Goal: Task Accomplishment & Management: Complete application form

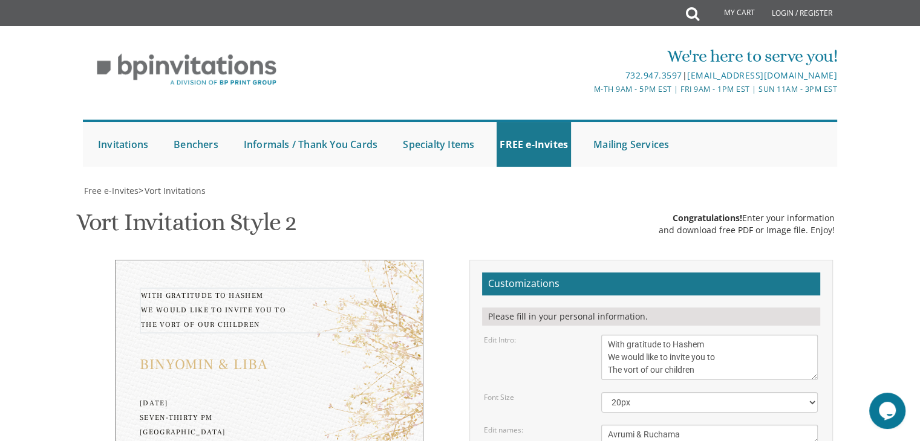
click at [728, 335] on textarea "With gratitude to Hashem We would like to invite you to The vort of our children" at bounding box center [709, 357] width 216 height 45
click at [699, 425] on textarea "Binyomin & Liba" at bounding box center [709, 435] width 216 height 20
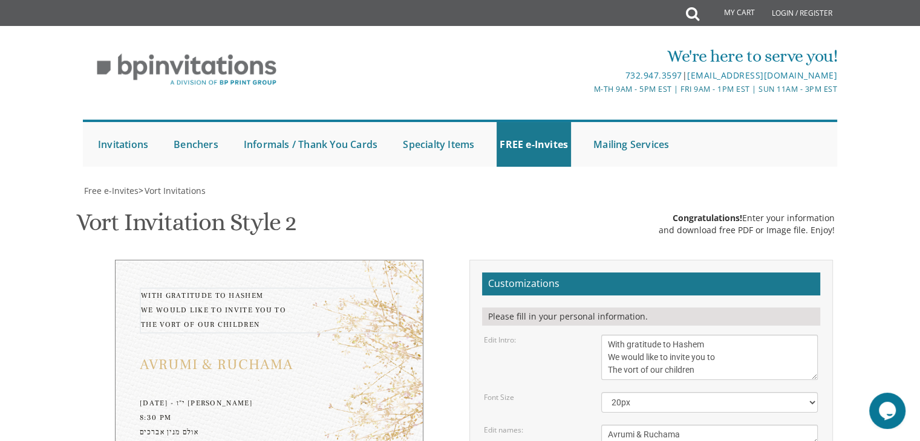
click at [675, 335] on textarea "With gratitude to Hashem We would like to invite you to The vort of our children" at bounding box center [709, 357] width 216 height 45
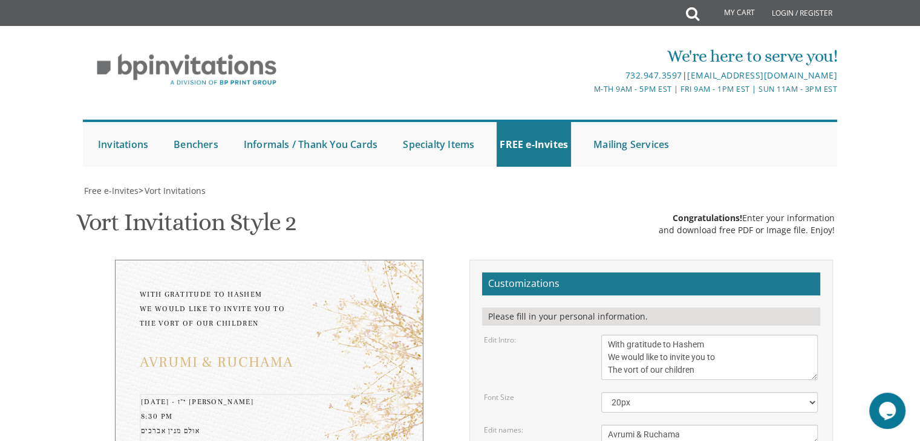
click at [812, 392] on select "20px 30px 40px 50px" at bounding box center [709, 402] width 216 height 21
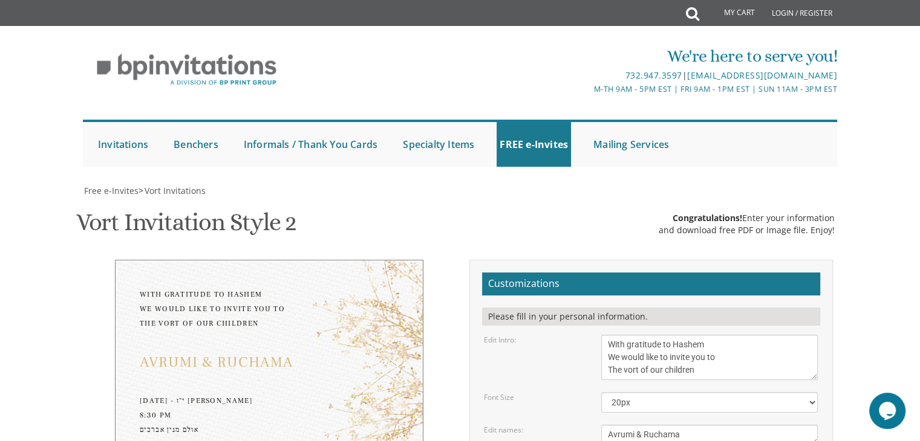
click at [685, 335] on textarea "With gratitude to Hashem We would like to invite you to The vort of our children" at bounding box center [709, 357] width 216 height 45
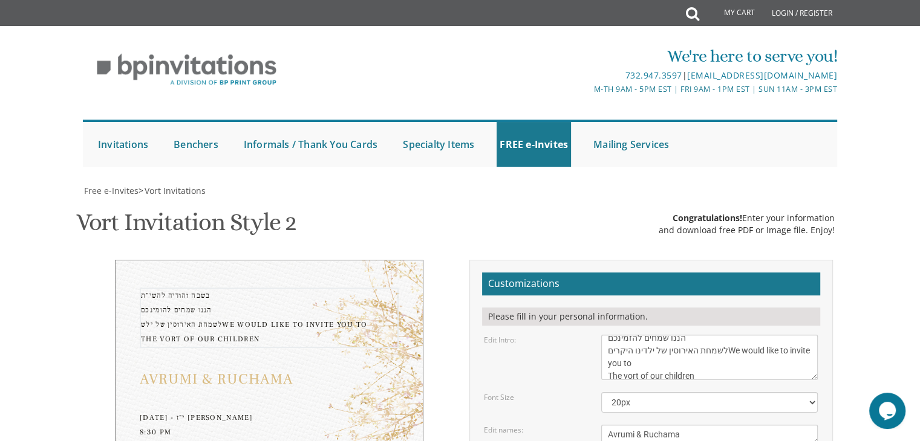
scroll to position [25, 0]
drag, startPoint x: 734, startPoint y: 254, endPoint x: 763, endPoint y: 255, distance: 28.4
click at [763, 335] on textarea "With gratitude to Hashem We would like to invite you to The vort of our children" at bounding box center [709, 357] width 216 height 45
type textarea "בשבח והודיה להשי"ת הננו שמחים להזמינכם לשמחת האירוסין של ילדינו היקרים"
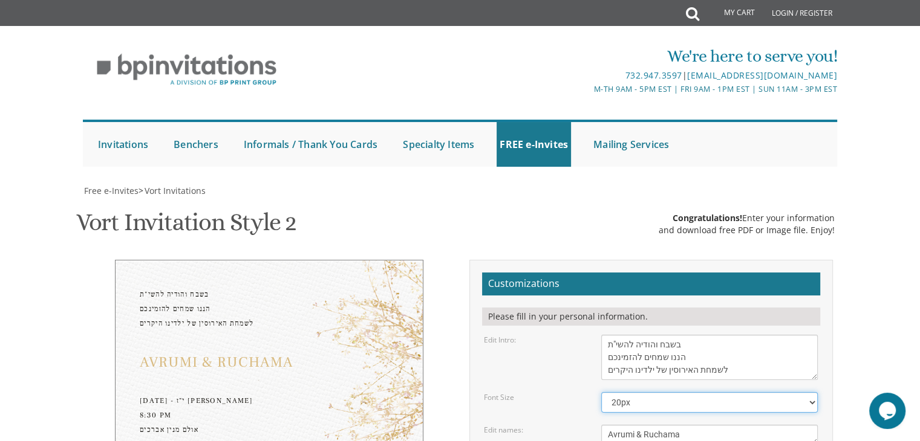
click at [723, 392] on select "20px 30px 40px 50px" at bounding box center [709, 402] width 216 height 21
click at [745, 335] on textarea "With gratitude to Hashem We would like to invite you to The vort of our children" at bounding box center [709, 357] width 216 height 45
click at [668, 335] on textarea "With gratitude to Hashem We would like to invite you to The vort of our children" at bounding box center [709, 357] width 216 height 45
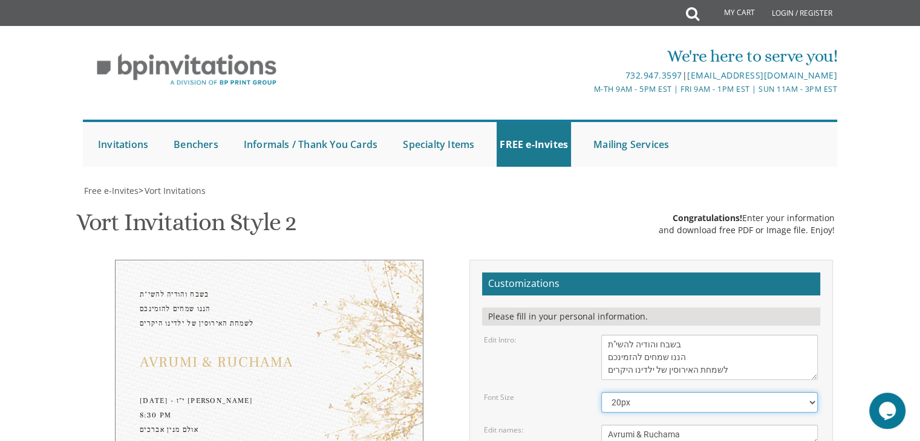
click at [655, 392] on select "20px 30px 40px 50px" at bounding box center [709, 402] width 216 height 21
click at [665, 425] on textarea "Binyomin & Liba" at bounding box center [709, 435] width 216 height 20
click at [689, 425] on textarea "Binyomin & Liba" at bounding box center [709, 435] width 216 height 20
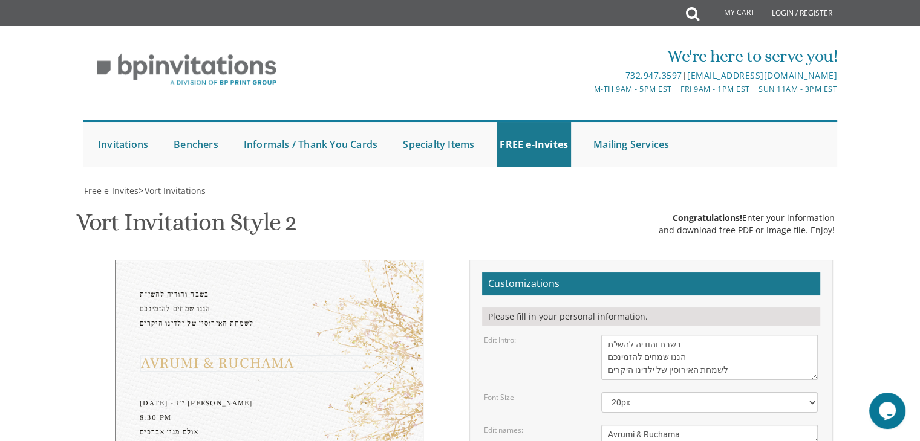
drag, startPoint x: 689, startPoint y: 297, endPoint x: 596, endPoint y: 295, distance: 93.2
click at [596, 425] on div "Binyomin & Liba" at bounding box center [709, 435] width 235 height 20
type textarea "אברהם & רוחמה"
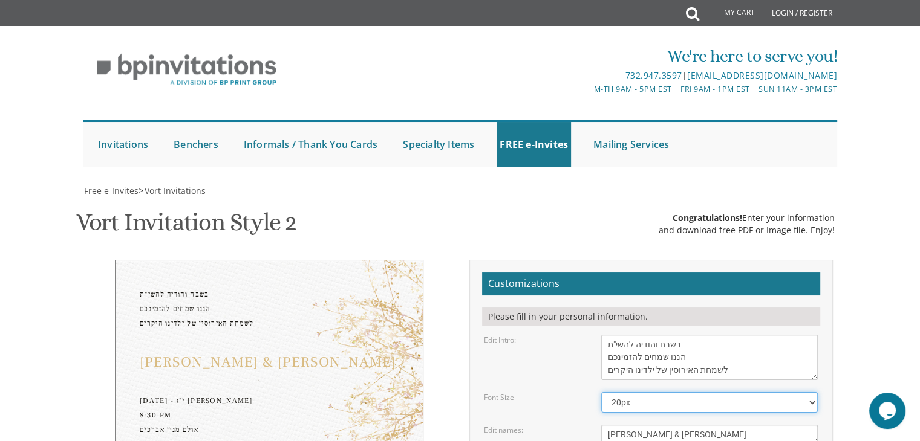
click at [809, 392] on select "20px 30px 40px 50px" at bounding box center [709, 402] width 216 height 21
select select "30px"
click at [601, 392] on select "20px 30px 40px 50px" at bounding box center [709, 402] width 216 height 21
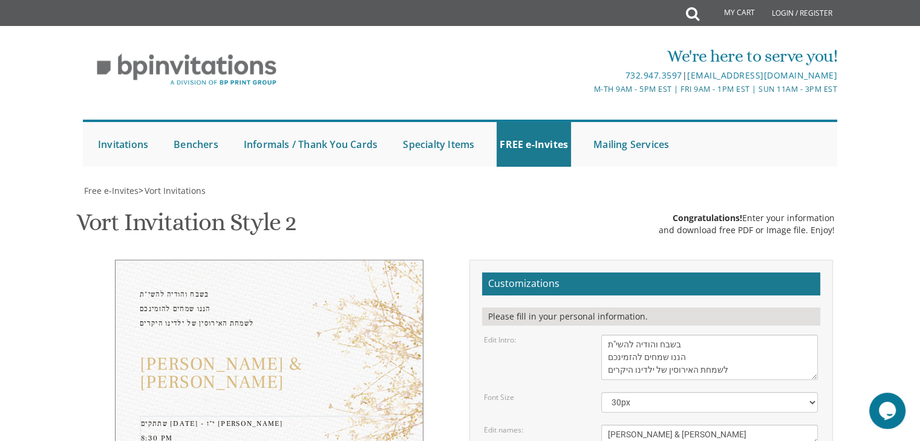
drag, startPoint x: 644, startPoint y: 329, endPoint x: 687, endPoint y: 363, distance: 55.1
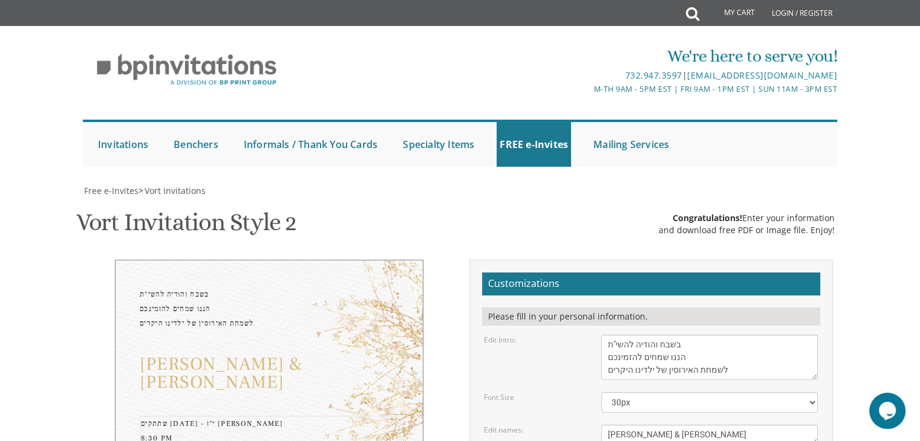
drag, startPoint x: 648, startPoint y: 327, endPoint x: 658, endPoint y: 328, distance: 9.7
drag, startPoint x: 647, startPoint y: 328, endPoint x: 786, endPoint y: 322, distance: 138.6
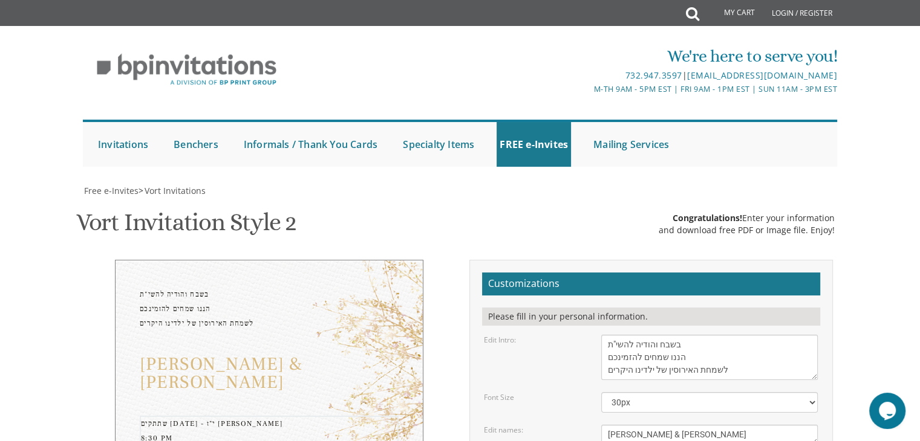
drag, startPoint x: 608, startPoint y: 329, endPoint x: 622, endPoint y: 330, distance: 13.9
drag, startPoint x: 644, startPoint y: 327, endPoint x: 663, endPoint y: 325, distance: 18.8
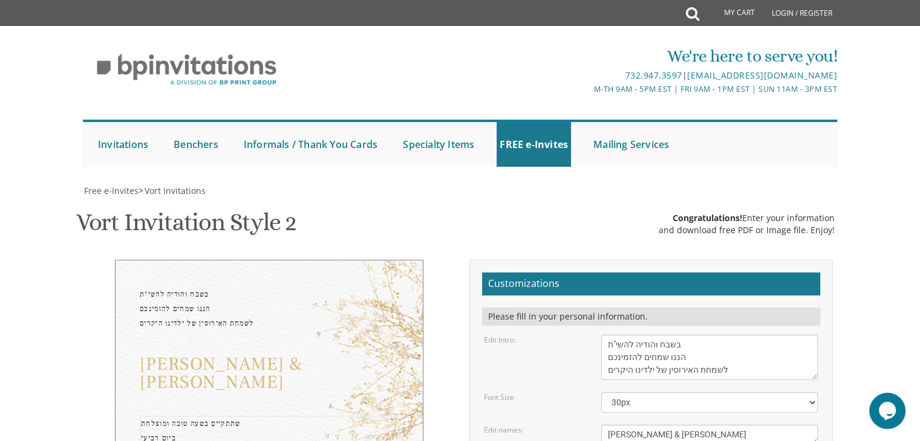
type textarea "שתתקיים בשעה טובה ומוצלחת ביום רביעי יז אלול אולם מנין אברכים הפסגה 31"
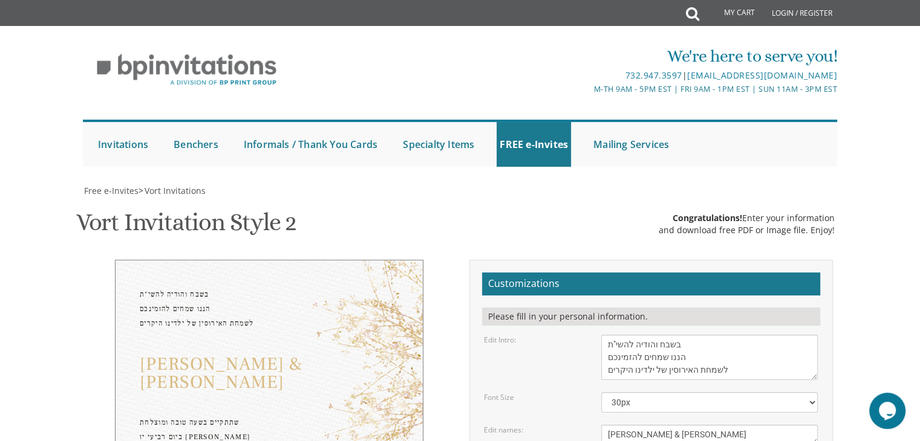
scroll to position [289, 0]
drag, startPoint x: 683, startPoint y: 409, endPoint x: 709, endPoint y: 268, distance: 143.2
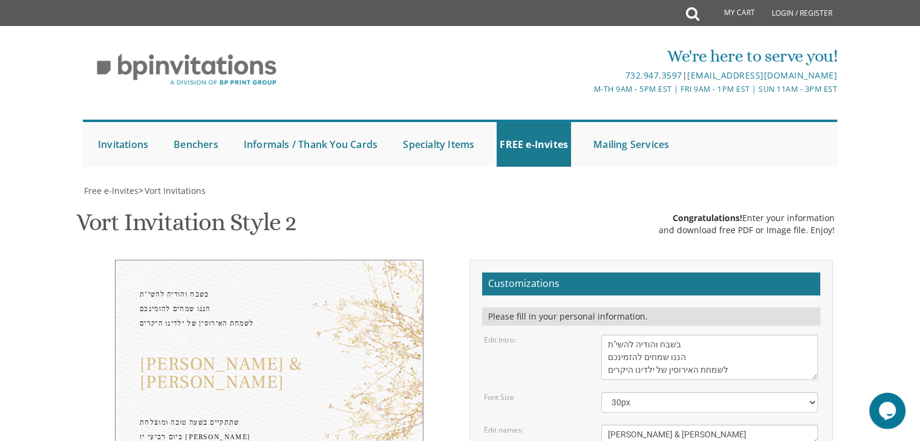
type textarea "[PERSON_NAME] ורעייתו [PERSON_NAME] ורעייתו"
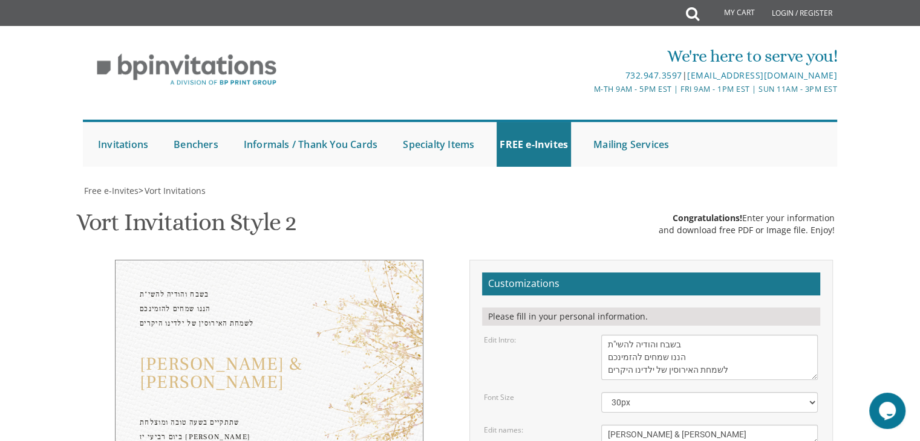
scroll to position [405, 0]
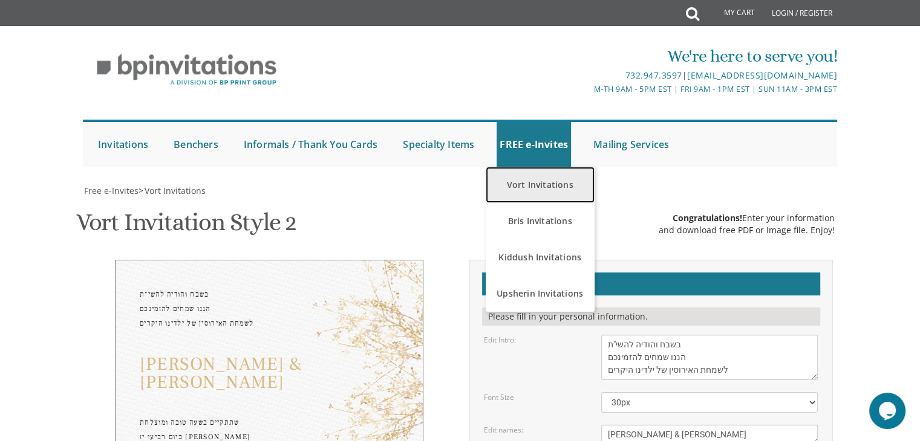
click at [537, 175] on link "Vort Invitations" at bounding box center [540, 185] width 109 height 36
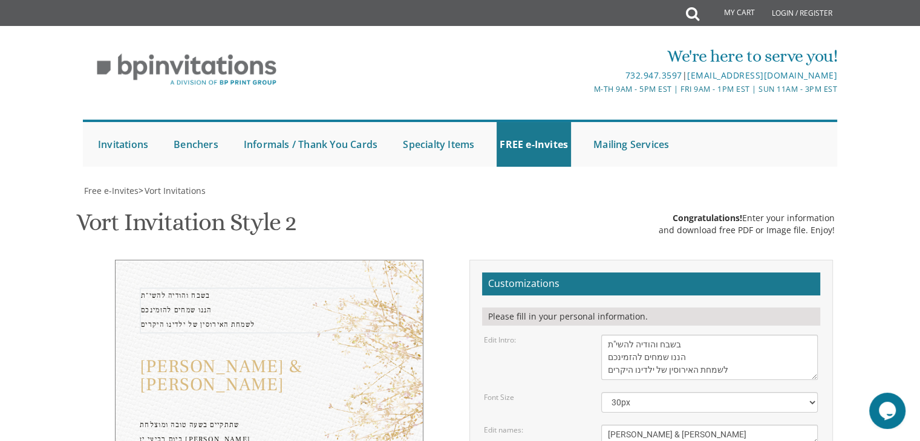
click at [724, 338] on textarea "With gratitude to Hashem We would like to invite you to The vort of our children" at bounding box center [709, 357] width 216 height 45
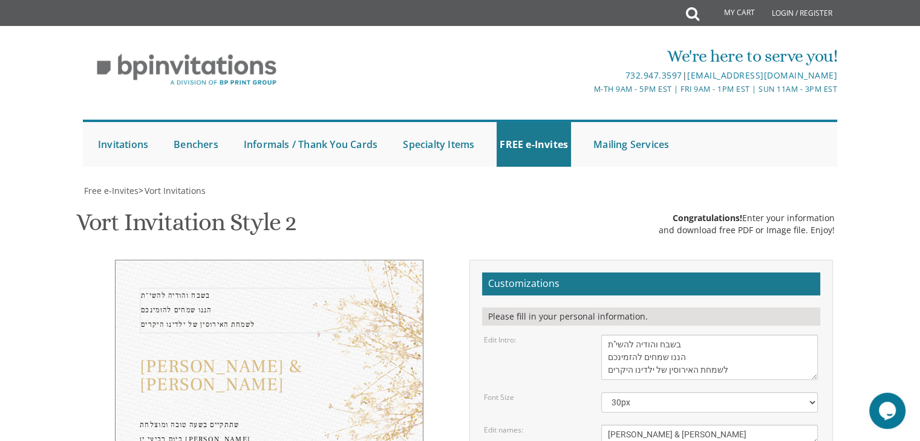
click at [724, 338] on textarea "With gratitude to Hashem We would like to invite you to The vort of our children" at bounding box center [709, 357] width 216 height 45
click at [711, 339] on textarea "With gratitude to Hashem We would like to invite you to The vort of our children" at bounding box center [709, 357] width 216 height 45
drag, startPoint x: 610, startPoint y: 346, endPoint x: 614, endPoint y: 373, distance: 27.5
click at [614, 373] on textarea "With gratitude to Hashem We would like to invite you to The vort of our children" at bounding box center [709, 357] width 216 height 45
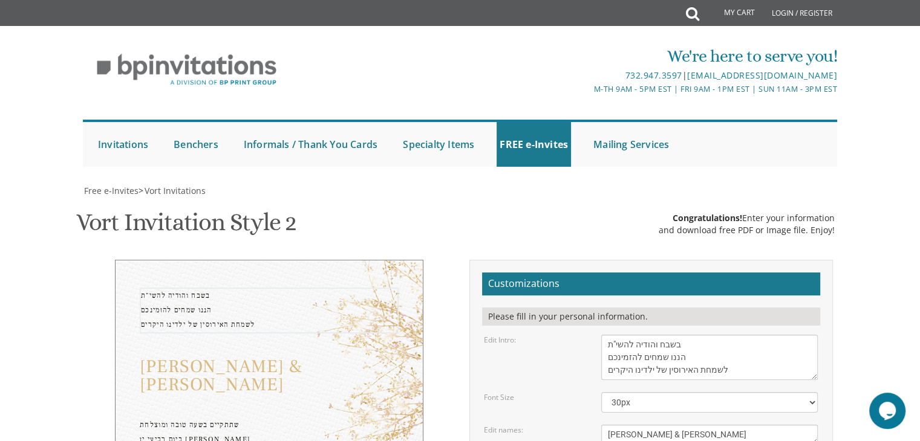
click at [613, 361] on textarea "With gratitude to Hashem We would like to invite you to The vort of our children" at bounding box center [709, 357] width 216 height 45
drag, startPoint x: 607, startPoint y: 341, endPoint x: 613, endPoint y: 376, distance: 34.9
click at [613, 376] on textarea "With gratitude to Hashem We would like to invite you to The vort of our children" at bounding box center [709, 357] width 216 height 45
drag, startPoint x: 606, startPoint y: 370, endPoint x: 622, endPoint y: 337, distance: 36.5
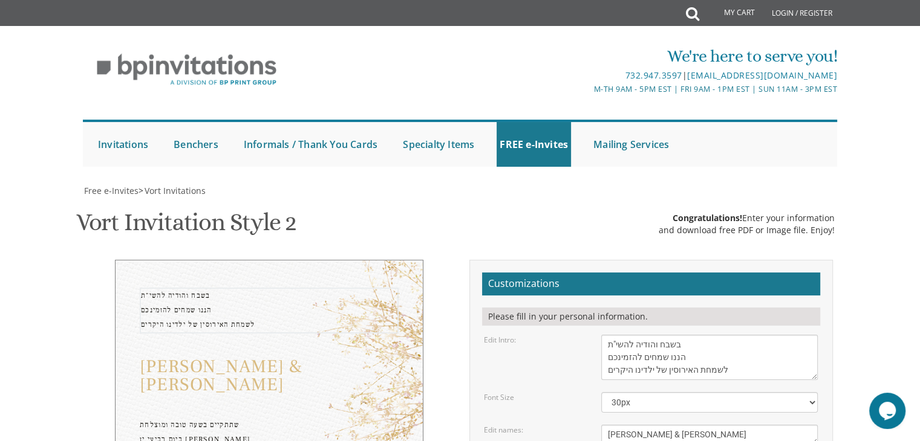
click at [622, 337] on textarea "With gratitude to Hashem We would like to invite you to The vort of our children" at bounding box center [709, 357] width 216 height 45
click at [738, 368] on textarea "With gratitude to Hashem We would like to invite you to The vort of our children" at bounding box center [709, 357] width 216 height 45
drag, startPoint x: 738, startPoint y: 368, endPoint x: 612, endPoint y: 345, distance: 128.0
click at [612, 345] on textarea "With gratitude to Hashem We would like to invite you to The vort of our children" at bounding box center [709, 357] width 216 height 45
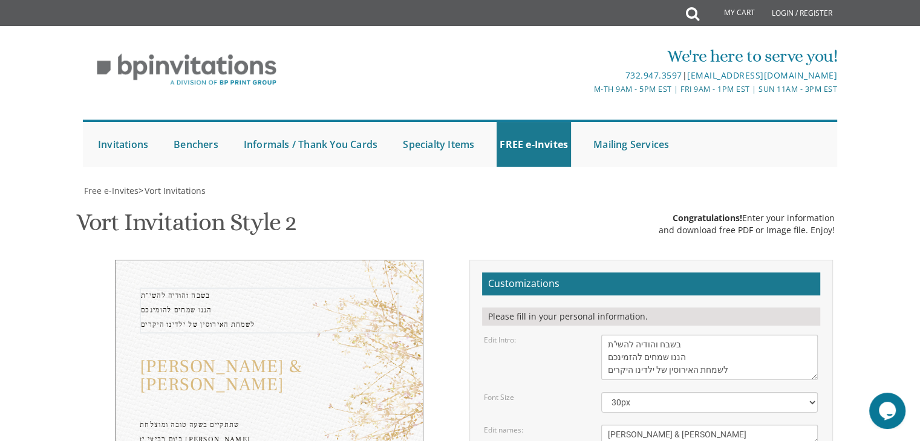
drag, startPoint x: 606, startPoint y: 343, endPoint x: 614, endPoint y: 368, distance: 26.8
click at [614, 368] on textarea "With gratitude to Hashem We would like to invite you to The vort of our children" at bounding box center [709, 357] width 216 height 45
click at [705, 350] on textarea "With gratitude to Hashem We would like to invite you to The vort of our children" at bounding box center [709, 357] width 216 height 45
drag, startPoint x: 689, startPoint y: 343, endPoint x: 604, endPoint y: 380, distance: 93.2
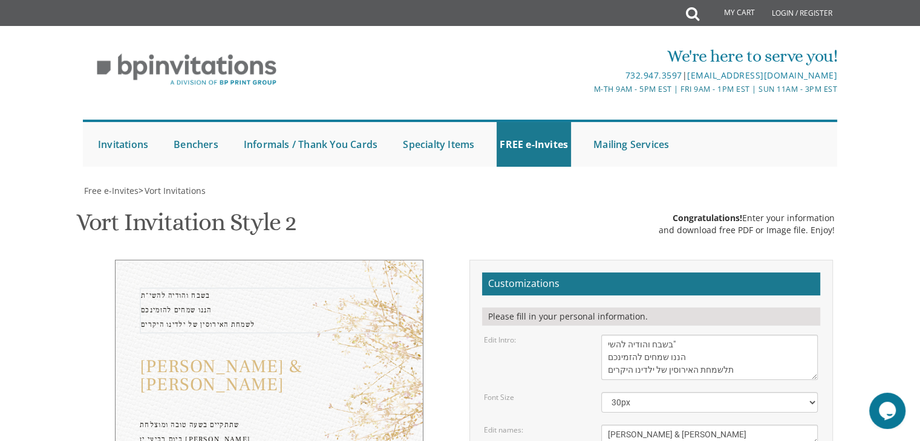
type textarea "בשבח והודיה להשי"ת הננו שמחים להזמינכם לשמחת האירוסין של ילדינו היקרים"
drag, startPoint x: 610, startPoint y: 351, endPoint x: 611, endPoint y: 378, distance: 27.2
click at [611, 378] on textarea "With gratitude to Hashem We would like to invite you to The vort of our children" at bounding box center [709, 357] width 216 height 45
click at [664, 425] on textarea "Binyomin & Liba" at bounding box center [709, 435] width 216 height 20
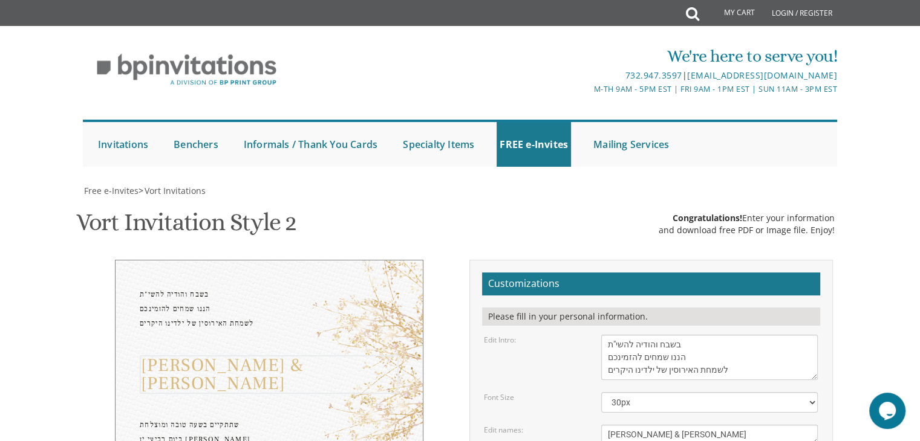
click at [664, 425] on textarea "Binyomin & Liba" at bounding box center [709, 435] width 216 height 20
click at [674, 425] on textarea "Binyomin & Liba" at bounding box center [709, 435] width 216 height 20
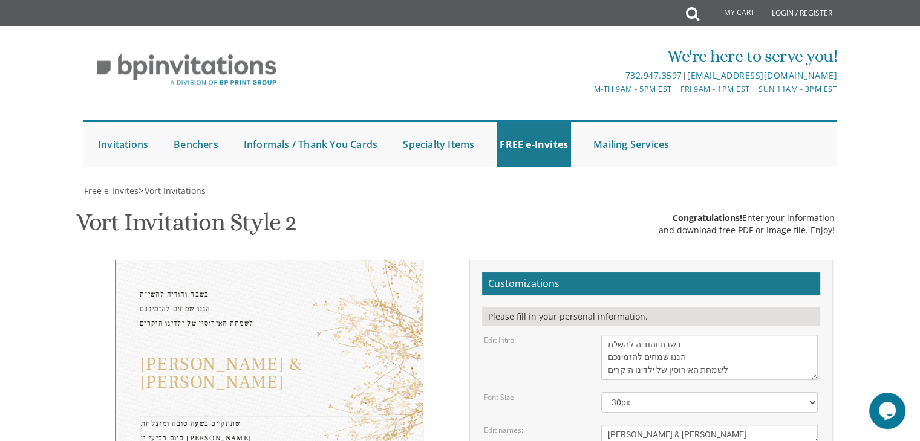
drag, startPoint x: 726, startPoint y: 362, endPoint x: 626, endPoint y: 405, distance: 109.2
drag, startPoint x: 607, startPoint y: 363, endPoint x: 606, endPoint y: 405, distance: 41.7
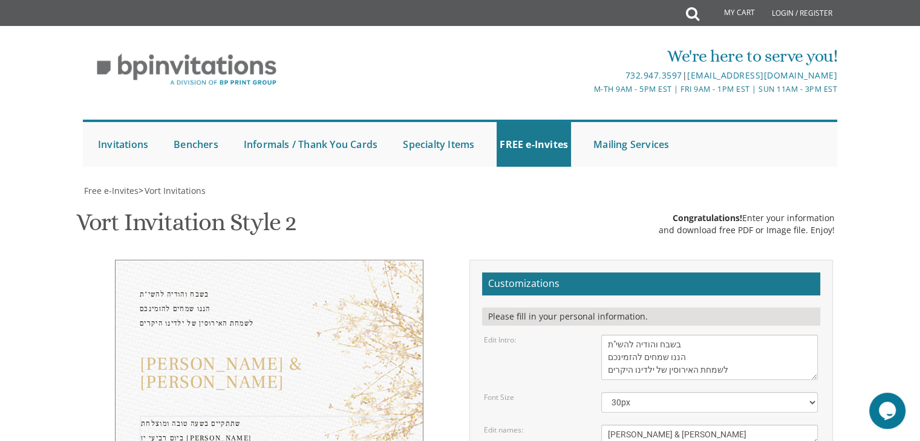
scroll to position [181, 0]
drag, startPoint x: 607, startPoint y: 379, endPoint x: 617, endPoint y: 366, distance: 16.5
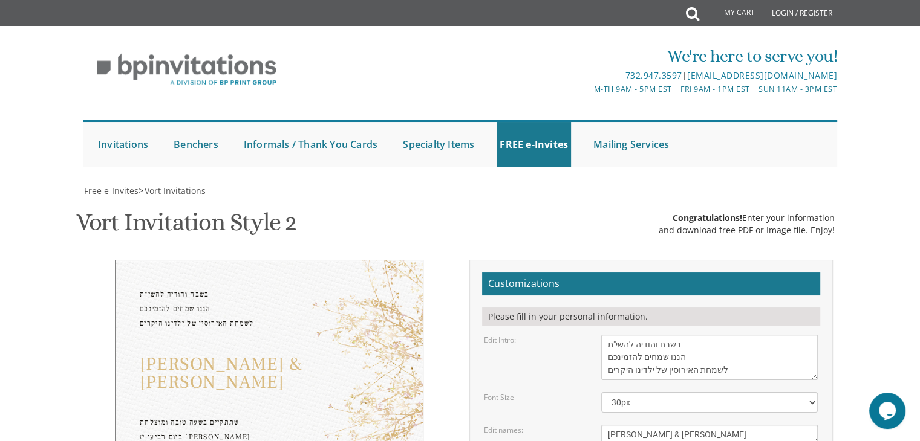
drag, startPoint x: 605, startPoint y: 368, endPoint x: 610, endPoint y: 385, distance: 17.6
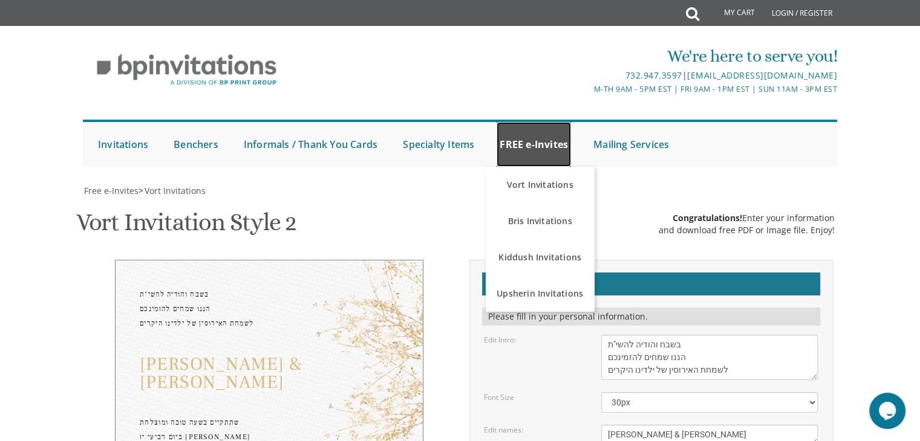
click at [518, 124] on link "FREE e-Invites" at bounding box center [533, 144] width 74 height 45
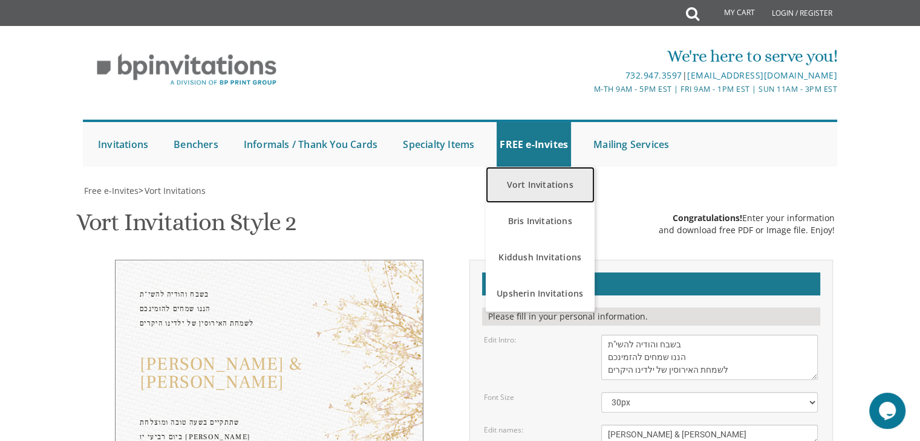
click at [548, 167] on link "Vort Invitations" at bounding box center [540, 185] width 109 height 36
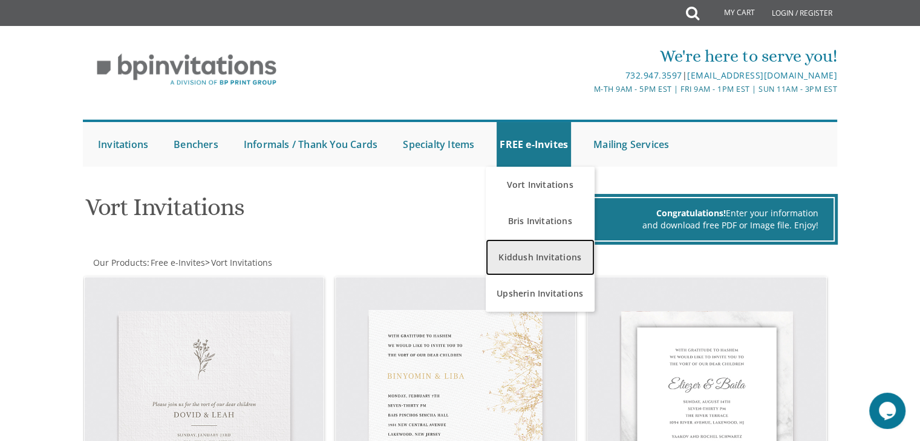
click at [525, 254] on link "Kiddush Invitations" at bounding box center [540, 257] width 109 height 36
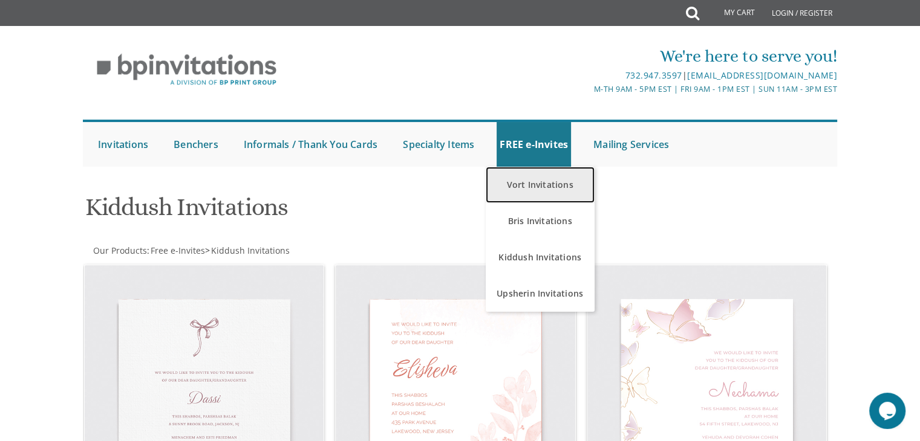
click at [518, 182] on link "Vort Invitations" at bounding box center [540, 185] width 109 height 36
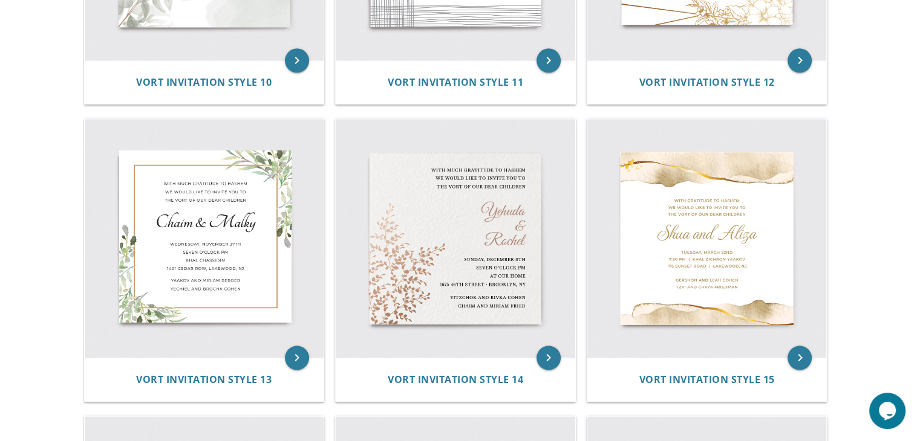
scroll to position [1352, 0]
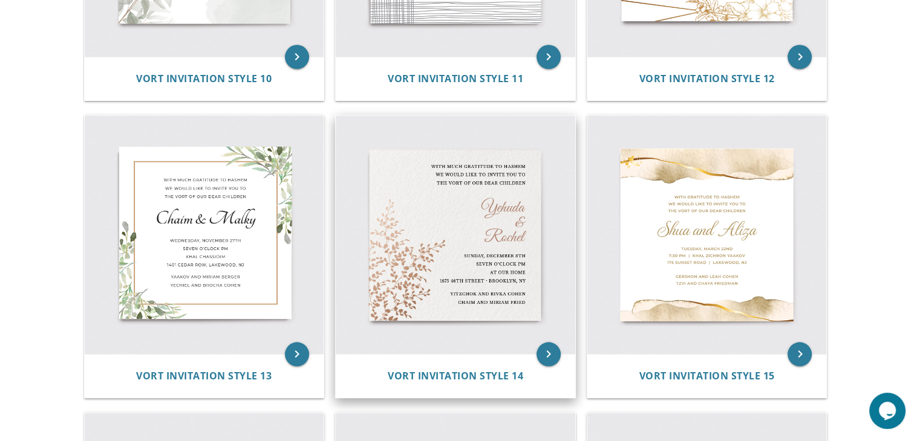
click at [457, 250] on img at bounding box center [455, 235] width 239 height 239
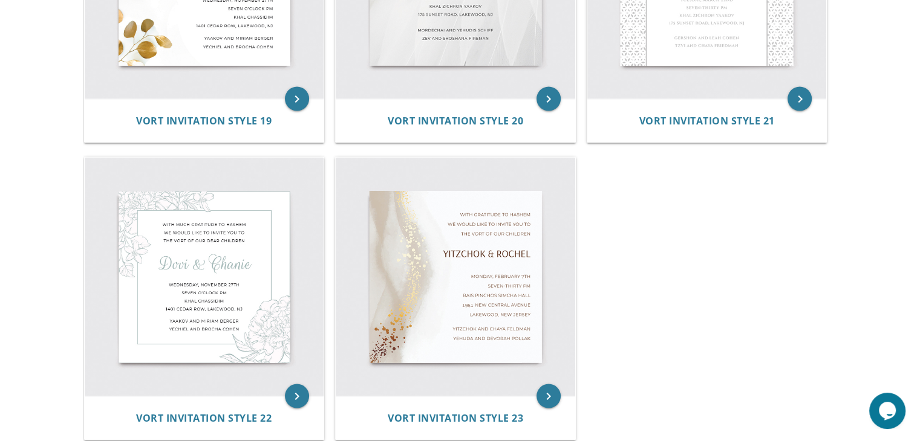
scroll to position [2271, 0]
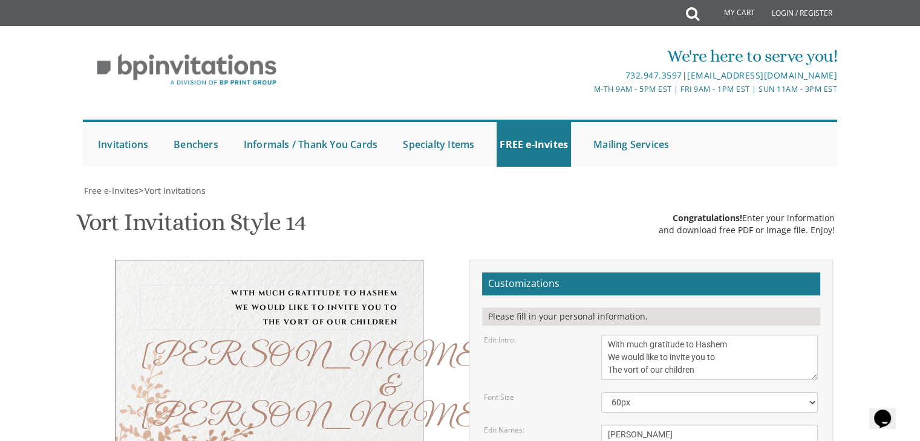
click at [623, 345] on textarea "With much gratitude to Hashem We would like to invite you to The vort of our ch…" at bounding box center [709, 357] width 216 height 45
click at [611, 342] on textarea "With much gratitude to Hashem We would like to invite you to The vort of our ch…" at bounding box center [709, 357] width 216 height 45
drag, startPoint x: 610, startPoint y: 345, endPoint x: 706, endPoint y: 375, distance: 100.2
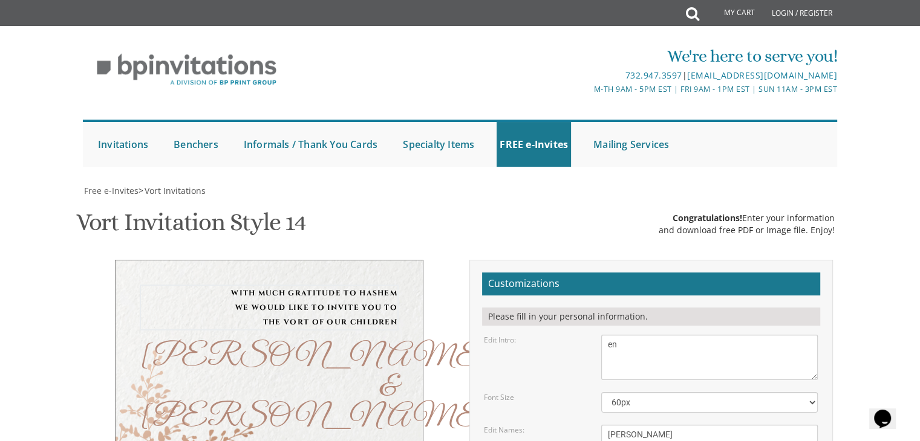
click at [706, 375] on textarea "With much gratitude to Hashem We would like to invite you to The vort of our ch…" at bounding box center [709, 357] width 216 height 45
type textarea "e"
paste textarea "בשבח והודיה להשי"ת הננו שמחים להזמינכם לשמחת האירוסין של ילדינו היקרי"
type textarea "בשבח והודיה להשי"ת הננו שמחים להזמינכם לשמחת האירוסין של ילדינו היקרים"
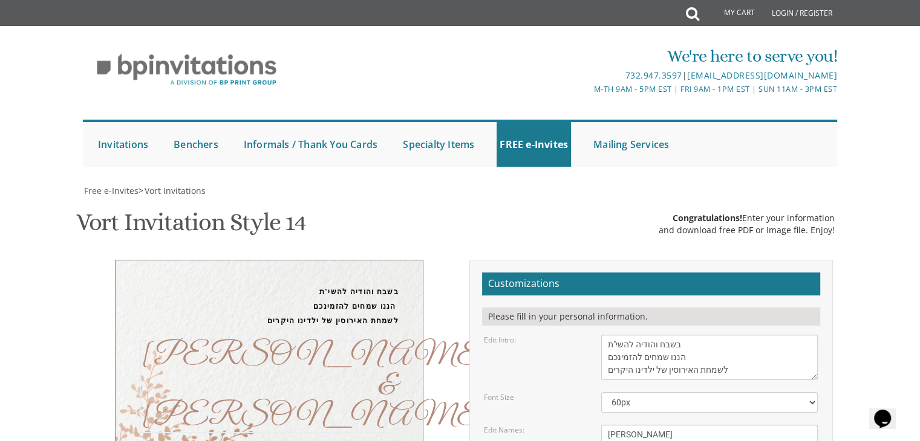
drag, startPoint x: 637, startPoint y: 395, endPoint x: 631, endPoint y: 424, distance: 28.9
click at [631, 425] on textarea "[PERSON_NAME] & [PERSON_NAME]" at bounding box center [709, 447] width 216 height 45
click at [811, 425] on textarea "[PERSON_NAME] & [PERSON_NAME]" at bounding box center [709, 447] width 216 height 45
type textarea "Y"
paste textarea "אברהם & רוחמה"
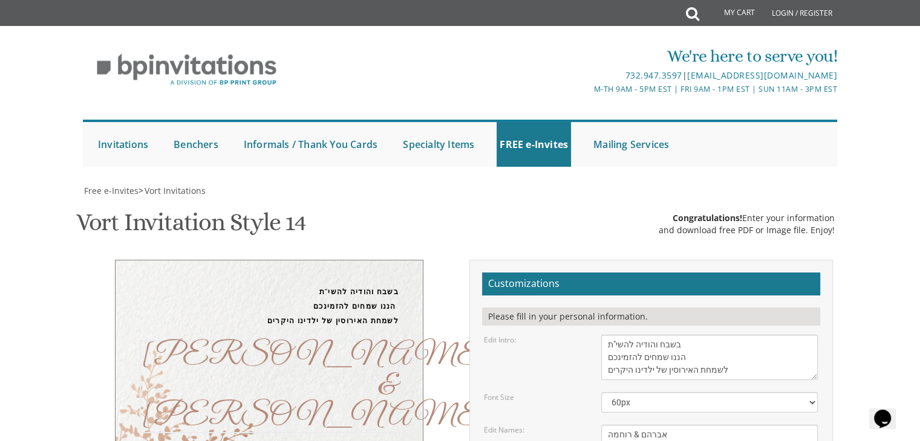
scroll to position [85, 0]
type textarea "אברהם & רוחמה"
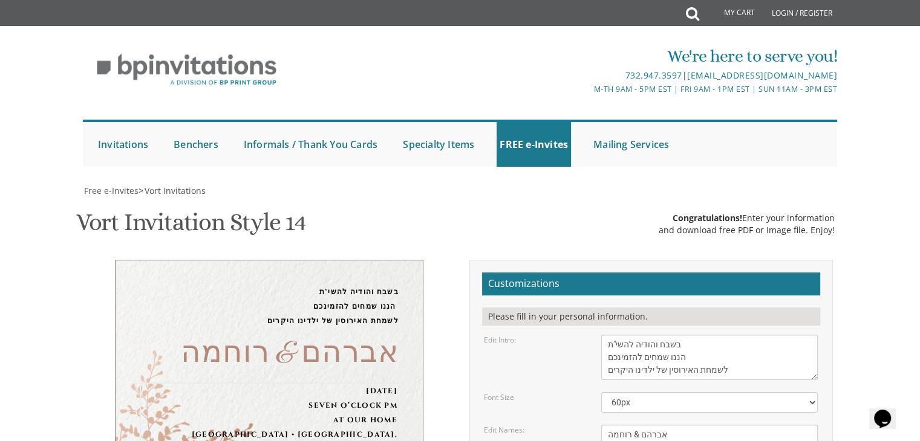
scroll to position [140, 0]
drag, startPoint x: 609, startPoint y: 354, endPoint x: 737, endPoint y: 399, distance: 135.2
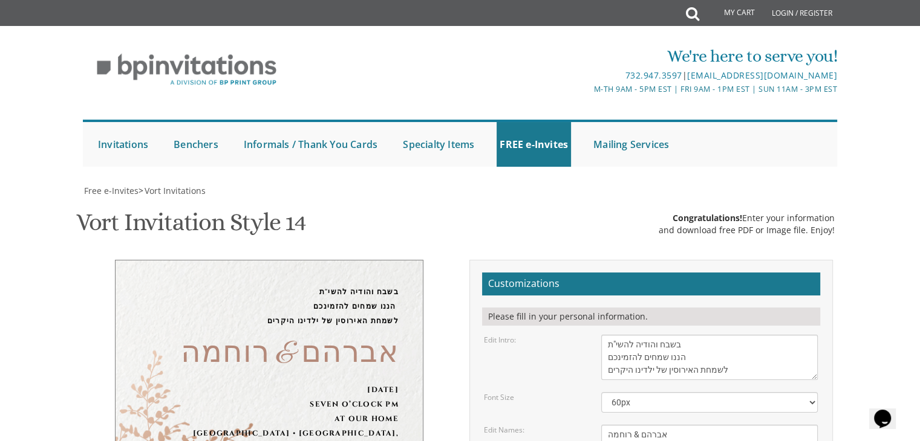
type textarea "S"
paste textarea "שתתקיים בשעה טובה ומוצלחת ביום רביעי יז אלול אולם מנין אברכים הפסגה 31"
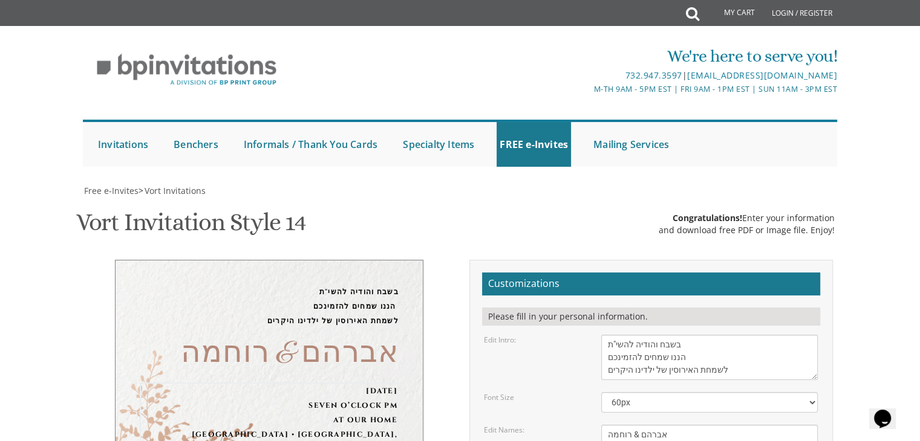
type textarea "שתתקיים בשעה טובה ומוצלחת ביום רביעי יז אלול אולם מנין אברכים הפסגה 31"
drag, startPoint x: 607, startPoint y: 339, endPoint x: 701, endPoint y: 365, distance: 97.1
paste textarea "[PERSON_NAME] ורעייתו [PERSON_NAME] ורעיית"
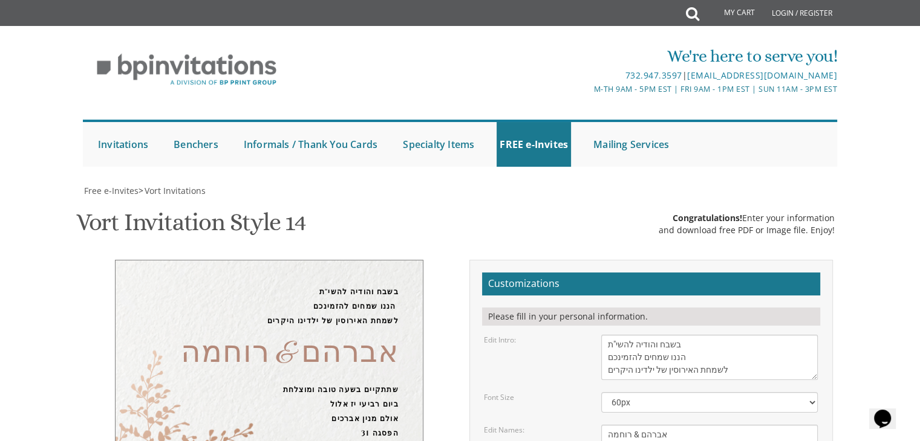
type textarea "[PERSON_NAME] ורעייתו [PERSON_NAME] ורעייתו"
type input "[EMAIL_ADDRESS][DOMAIN_NAME]"
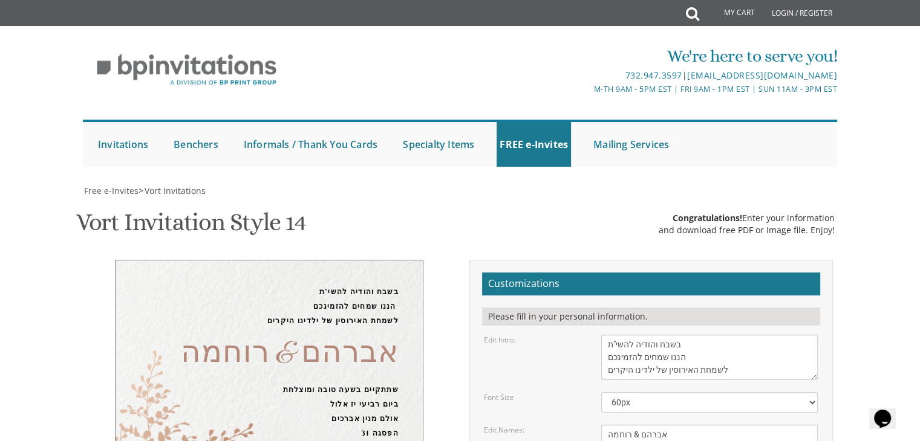
scroll to position [0, 0]
click at [810, 392] on select "40px 50px 60px 70px 80px" at bounding box center [709, 402] width 216 height 21
click at [601, 392] on select "40px 50px 60px 70px 80px" at bounding box center [709, 402] width 216 height 21
click at [778, 425] on textarea "[PERSON_NAME] & [PERSON_NAME]" at bounding box center [709, 447] width 216 height 45
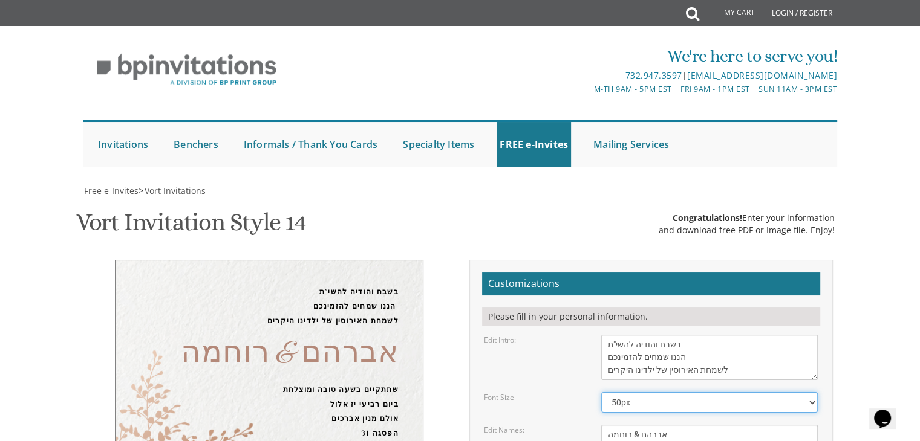
click at [813, 392] on select "40px 50px 60px 70px 80px" at bounding box center [709, 402] width 216 height 21
select select "40px"
click at [601, 392] on select "40px 50px 60px 70px 80px" at bounding box center [709, 402] width 216 height 21
